Goal: Task Accomplishment & Management: Use online tool/utility

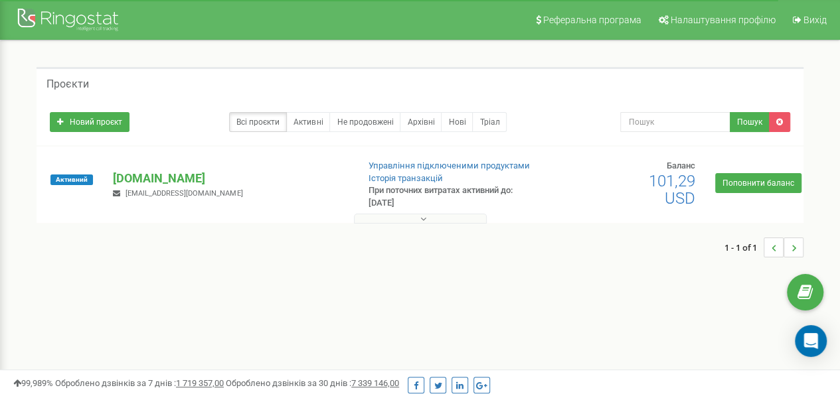
click at [409, 215] on button at bounding box center [420, 219] width 133 height 10
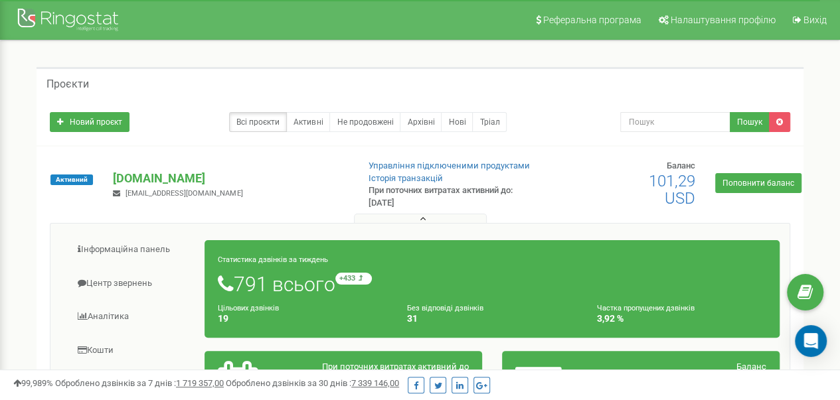
scroll to position [133, 0]
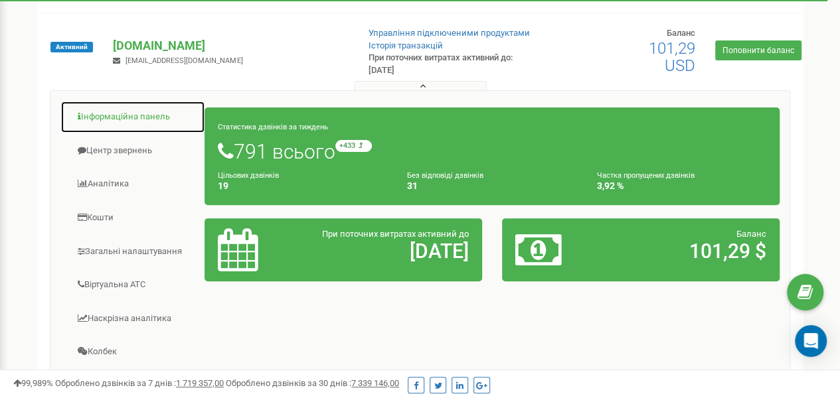
click at [126, 117] on link "Інформаційна панель" at bounding box center [132, 117] width 145 height 33
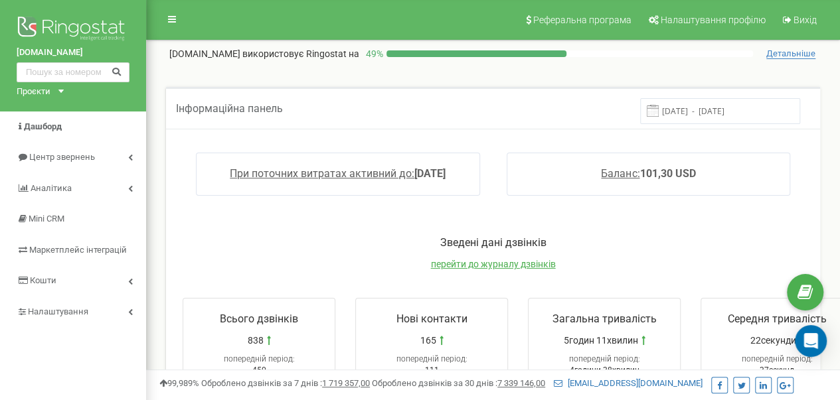
click at [735, 108] on input "12.08.2025 - 19.08.2025" at bounding box center [720, 111] width 160 height 26
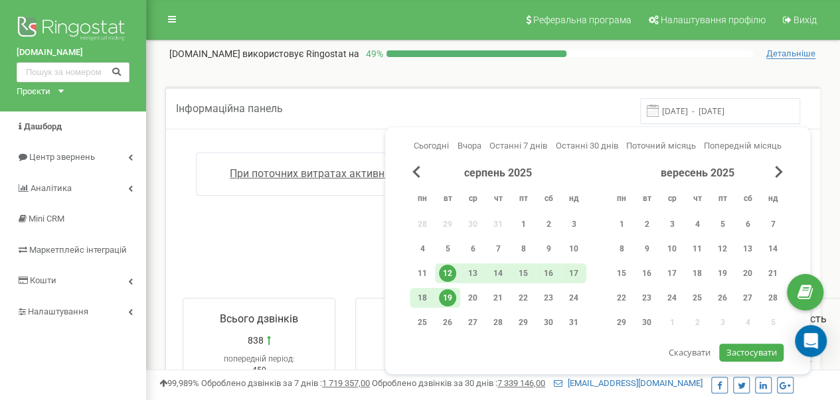
click at [752, 349] on span "Застосувати" at bounding box center [752, 353] width 50 height 12
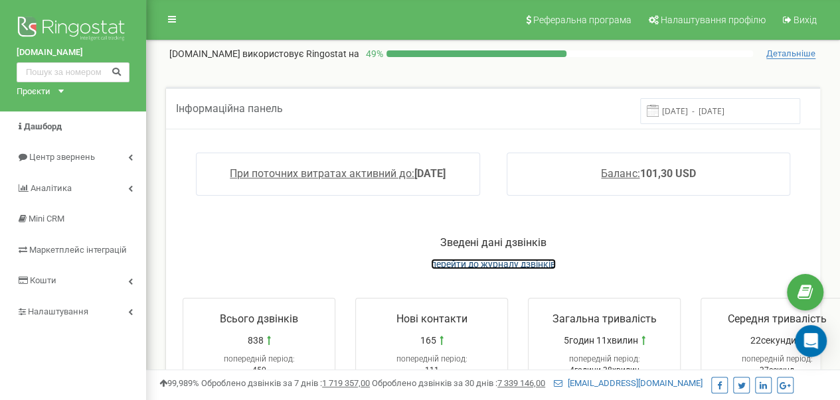
click at [507, 262] on span "перейти до журналу дзвінків" at bounding box center [493, 264] width 125 height 11
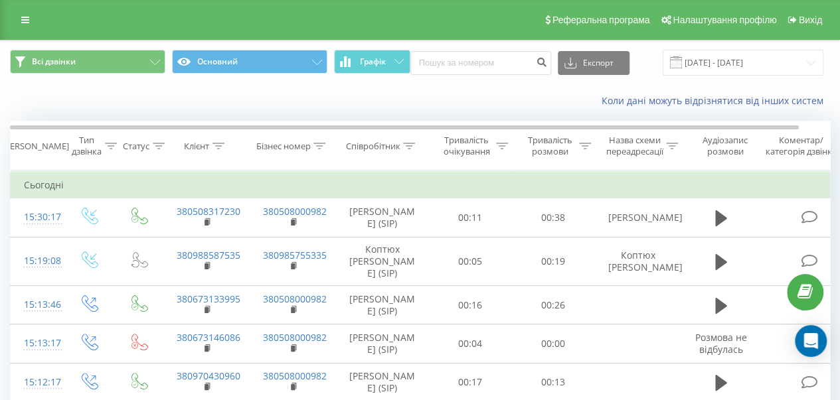
click at [251, 98] on div "Коли дані можуть відрізнятися вiд інших систем" at bounding box center [420, 101] width 839 height 32
click at [299, 90] on div "Коли дані можуть відрізнятися вiд інших систем" at bounding box center [420, 101] width 839 height 32
click at [499, 64] on input at bounding box center [480, 63] width 141 height 24
click at [482, 103] on div "Коли дані можуть відрізнятися вiд інших систем" at bounding box center [577, 100] width 524 height 13
click at [468, 102] on div "Коли дані можуть відрізнятися вiд інших систем" at bounding box center [577, 100] width 524 height 13
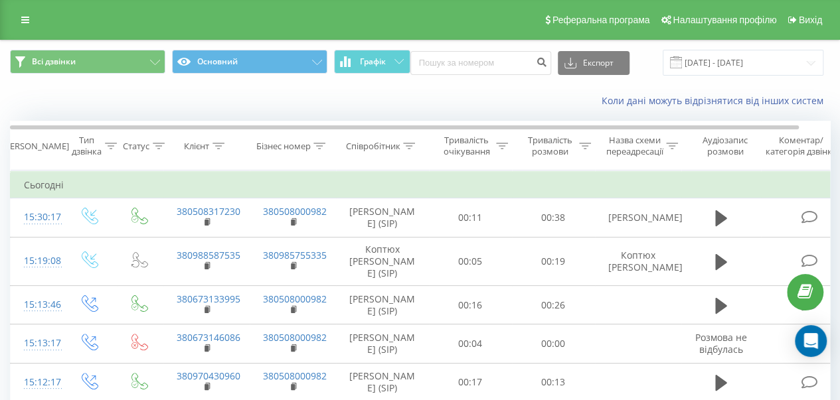
click at [478, 96] on div "Коли дані можуть відрізнятися вiд інших систем" at bounding box center [577, 100] width 524 height 13
click at [16, 19] on link at bounding box center [25, 20] width 24 height 19
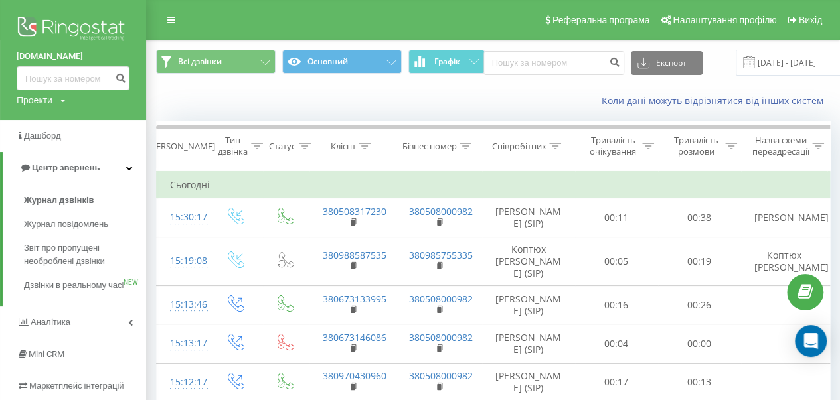
click at [87, 29] on img at bounding box center [73, 29] width 113 height 33
click at [438, 108] on div "Коли дані можуть відрізнятися вiд інших систем" at bounding box center [493, 101] width 693 height 32
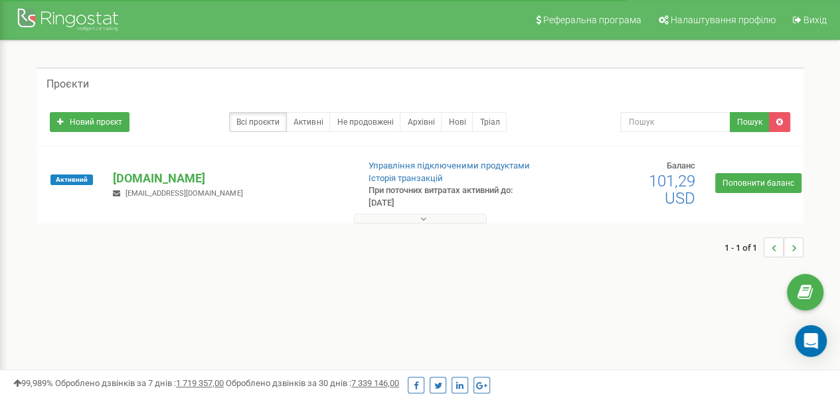
click at [442, 217] on button at bounding box center [420, 219] width 133 height 10
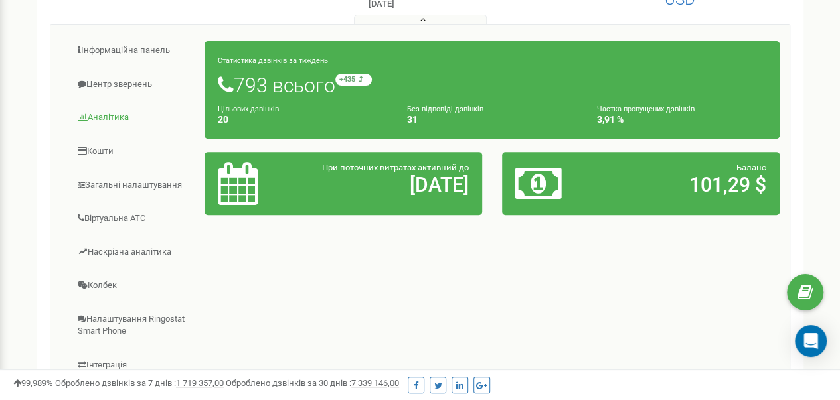
scroll to position [66, 0]
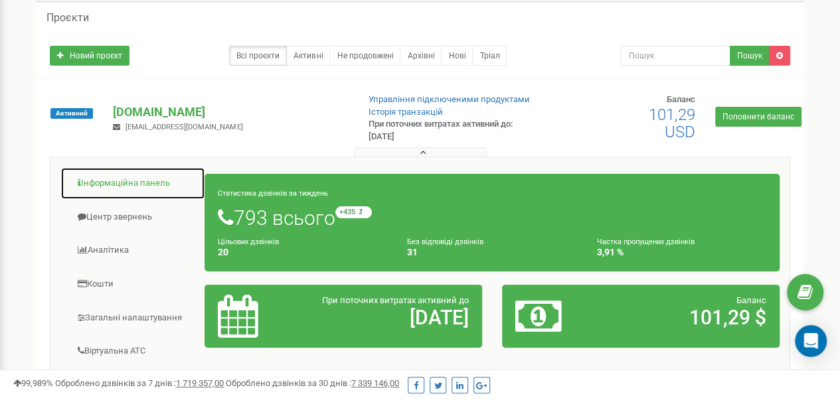
click at [123, 181] on link "Інформаційна панель" at bounding box center [132, 183] width 145 height 33
